Goal: Information Seeking & Learning: Check status

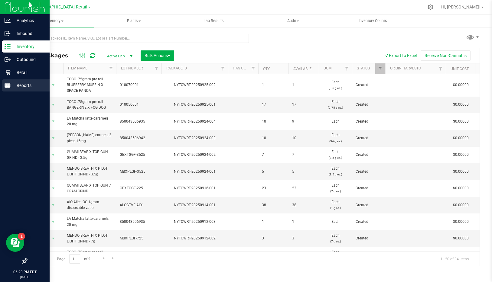
click at [7, 85] on icon at bounding box center [8, 86] width 6 height 6
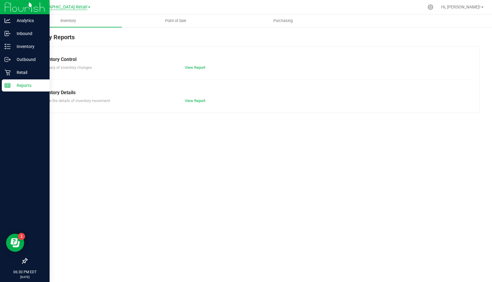
click at [81, 5] on span "[GEOGRAPHIC_DATA] Retail" at bounding box center [60, 7] width 54 height 5
click at [65, 29] on link "[GEOGRAPHIC_DATA] Retail" at bounding box center [62, 29] width 88 height 8
click at [189, 67] on link "View Report" at bounding box center [195, 67] width 21 height 5
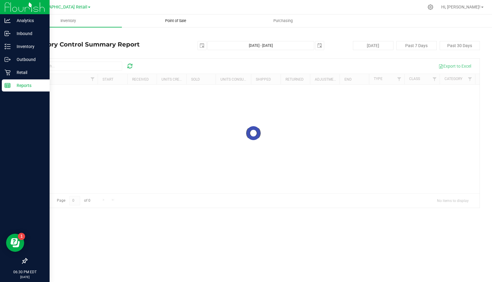
click at [171, 21] on span "Point of Sale" at bounding box center [175, 20] width 37 height 5
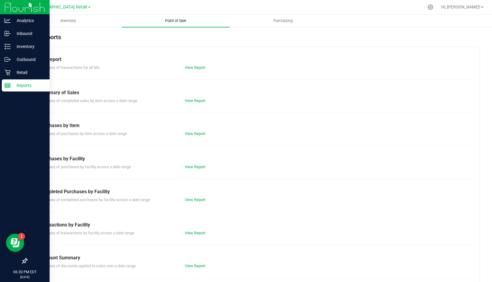
click at [171, 21] on span "Point of Sale" at bounding box center [175, 20] width 37 height 5
click at [192, 68] on link "View Report" at bounding box center [195, 67] width 21 height 5
